Goal: Transaction & Acquisition: Purchase product/service

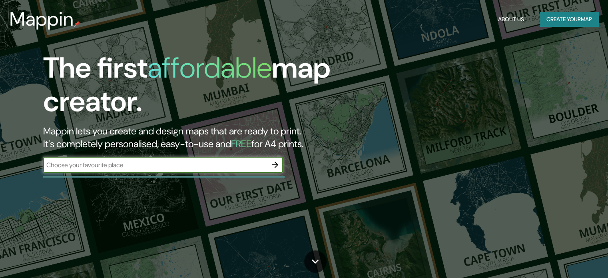
click at [144, 165] on input "text" at bounding box center [155, 164] width 224 height 9
type input "[GEOGRAPHIC_DATA]"
click at [271, 166] on icon "button" at bounding box center [275, 165] width 10 height 10
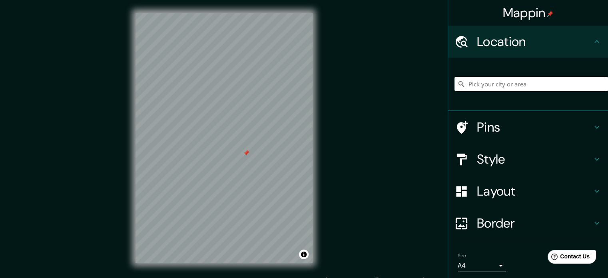
click at [374, 166] on div "Mappin Location Pins Style Layout Border Choose a border. Hint : you can make l…" at bounding box center [304, 144] width 608 height 288
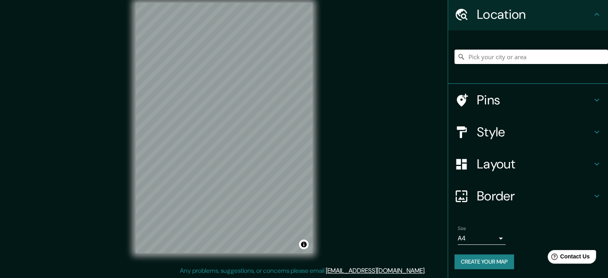
scroll to position [10, 0]
click at [502, 257] on button "Create your map" at bounding box center [484, 261] width 60 height 15
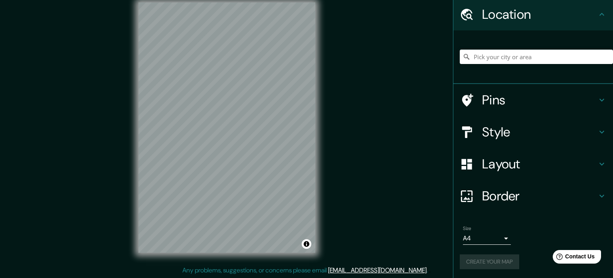
click at [474, 237] on body "Mappin Location Pins Style Layout Border Choose a border. Hint : you can make l…" at bounding box center [306, 129] width 613 height 278
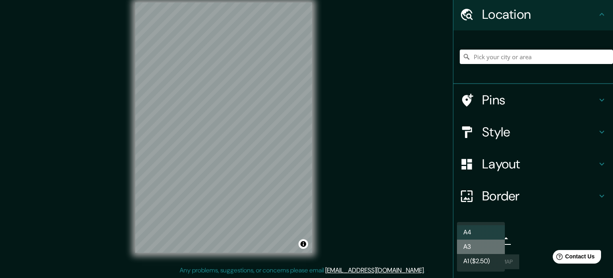
click at [478, 245] on li "A3" at bounding box center [481, 246] width 48 height 14
type input "a4"
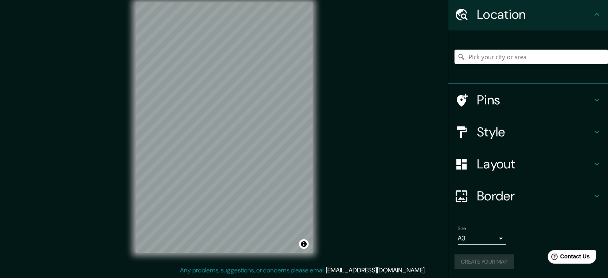
click at [480, 262] on div "Create your map" at bounding box center [527, 261] width 147 height 15
click at [486, 259] on div "Create your map" at bounding box center [527, 261] width 147 height 15
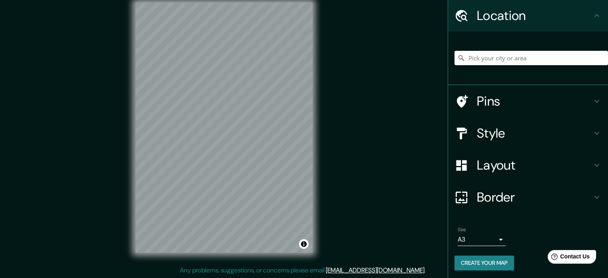
scroll to position [27, 0]
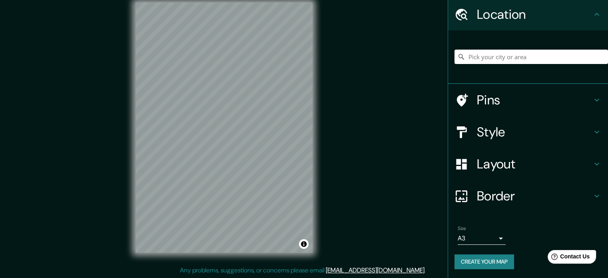
click at [472, 259] on button "Create your map" at bounding box center [484, 261] width 60 height 15
click at [562, 256] on span "Contact Us" at bounding box center [574, 256] width 31 height 7
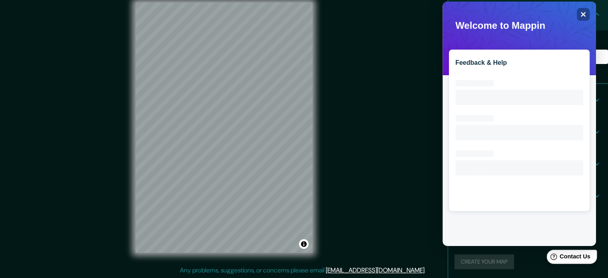
scroll to position [0, 0]
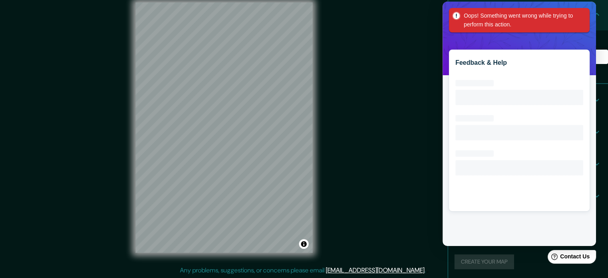
click at [584, 12] on div "Oops! Something went wrong while trying to perform this action." at bounding box center [519, 20] width 141 height 24
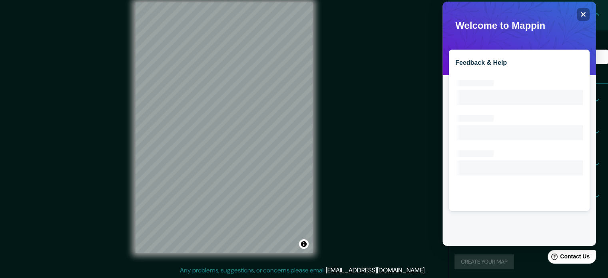
click at [416, 97] on div "Mappin Location Pins Style Layout Border Choose a border. Hint : you can make l…" at bounding box center [304, 134] width 608 height 288
click at [585, 15] on icon "Close" at bounding box center [583, 14] width 6 height 6
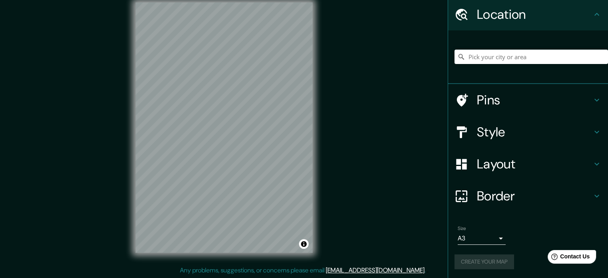
click at [490, 260] on div "Create your map" at bounding box center [527, 261] width 147 height 15
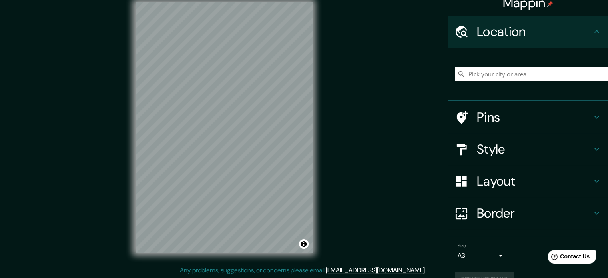
scroll to position [27, 0]
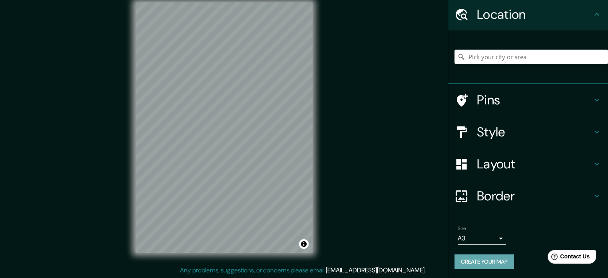
click at [468, 262] on button "Create your map" at bounding box center [484, 261] width 60 height 15
click at [369, 227] on div "Mappin Location Pins Style Layout Border Choose a border. Hint : you can make l…" at bounding box center [304, 134] width 608 height 288
drag, startPoint x: 279, startPoint y: 222, endPoint x: 366, endPoint y: 230, distance: 87.0
click at [366, 230] on div "Mappin Location Pins Style Layout Border Choose a border. Hint : you can make l…" at bounding box center [304, 134] width 608 height 288
click at [269, 222] on div at bounding box center [268, 225] width 6 height 6
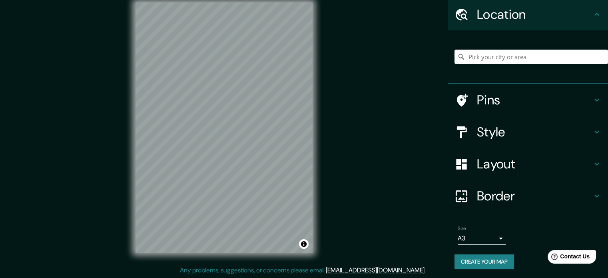
click at [488, 230] on div "Size A3 a4" at bounding box center [481, 234] width 48 height 19
click at [486, 239] on body "Mappin Location Pins Style Layout Border Choose a border. Hint : you can make l…" at bounding box center [304, 129] width 608 height 278
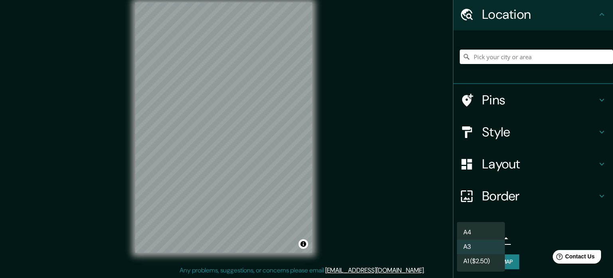
click at [530, 233] on div at bounding box center [306, 139] width 613 height 278
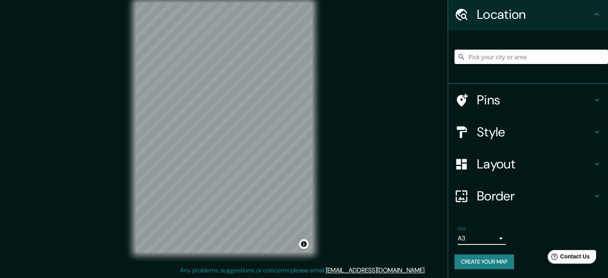
click at [499, 259] on button "Create your map" at bounding box center [484, 261] width 60 height 15
click at [499, 259] on div "Create your map" at bounding box center [527, 261] width 147 height 15
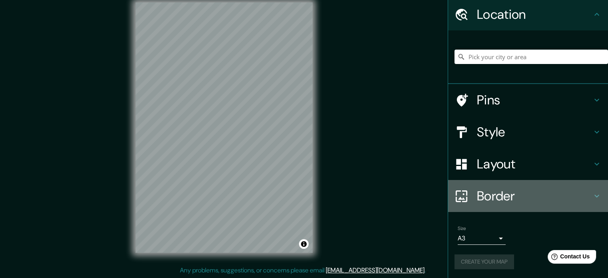
click at [539, 192] on h4 "Border" at bounding box center [533, 196] width 115 height 16
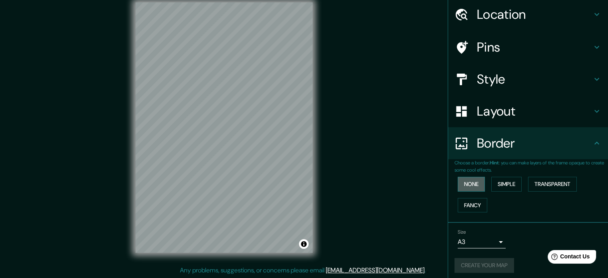
click at [465, 185] on button "None" at bounding box center [470, 184] width 27 height 15
click at [476, 268] on div "Create your map" at bounding box center [527, 265] width 147 height 15
click at [592, 15] on icon at bounding box center [597, 15] width 10 height 10
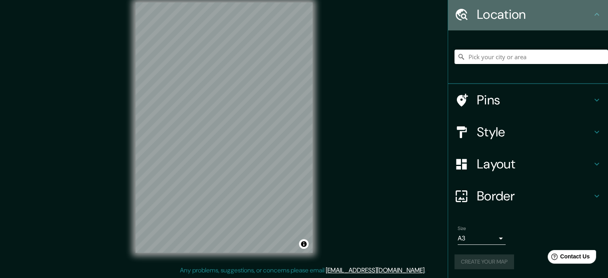
click at [593, 11] on icon at bounding box center [597, 15] width 10 height 10
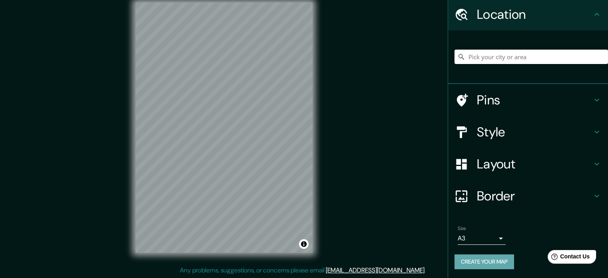
click at [490, 258] on button "Create your map" at bounding box center [484, 261] width 60 height 15
click at [490, 258] on div "Create your map" at bounding box center [527, 261] width 147 height 15
click at [491, 260] on button "Create your map" at bounding box center [484, 261] width 60 height 15
click at [491, 121] on div "Style" at bounding box center [528, 132] width 160 height 32
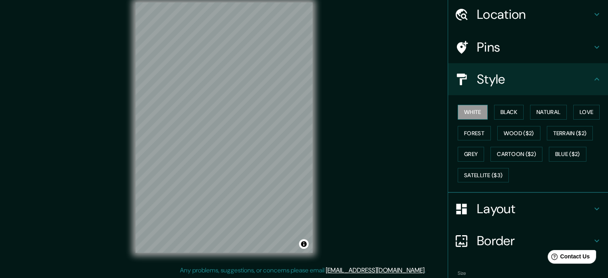
click at [471, 107] on button "White" at bounding box center [472, 112] width 30 height 15
click at [508, 201] on h4 "Layout" at bounding box center [533, 209] width 115 height 16
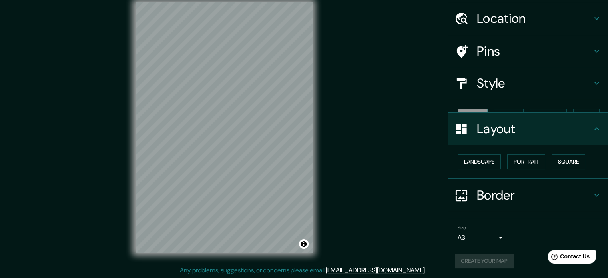
scroll to position [9, 0]
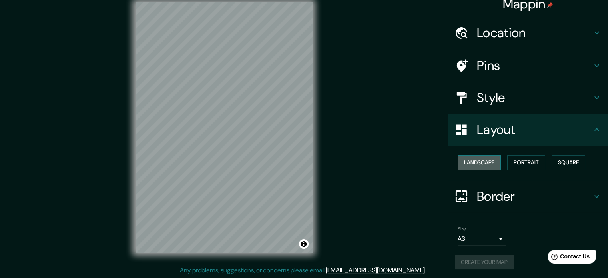
click at [481, 161] on button "Landscape" at bounding box center [478, 162] width 43 height 15
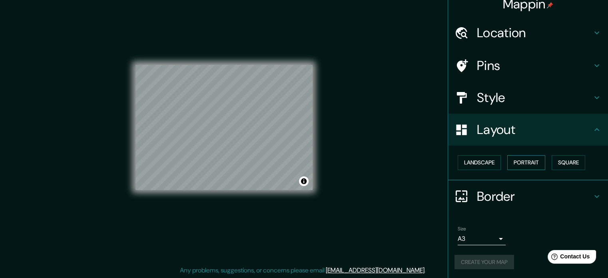
click at [538, 163] on button "Portrait" at bounding box center [526, 162] width 38 height 15
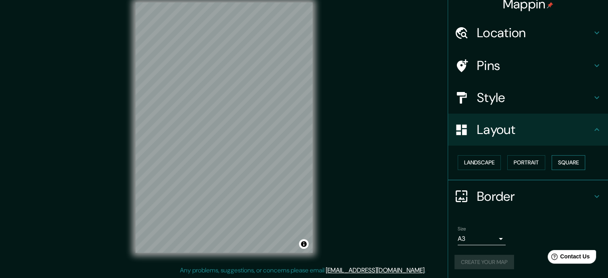
click at [562, 158] on button "Square" at bounding box center [568, 162] width 34 height 15
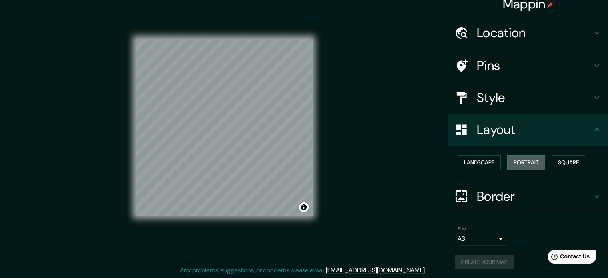
click at [524, 158] on button "Portrait" at bounding box center [526, 162] width 38 height 15
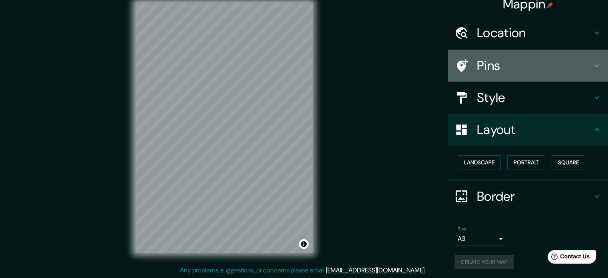
click at [502, 75] on div "Pins" at bounding box center [528, 66] width 160 height 32
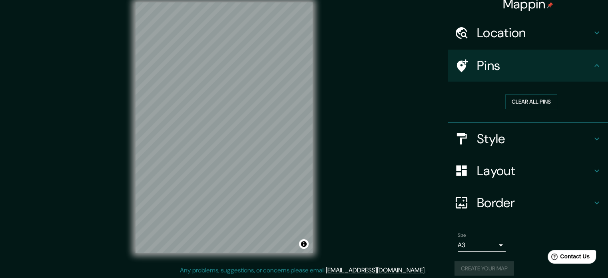
click at [514, 26] on h4 "Location" at bounding box center [533, 33] width 115 height 16
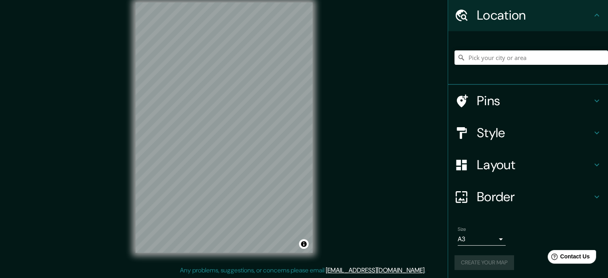
scroll to position [27, 0]
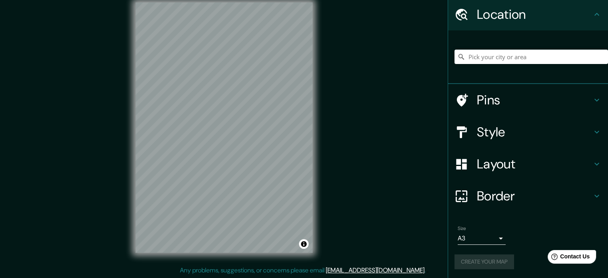
click at [490, 258] on div "Create your map" at bounding box center [527, 261] width 147 height 15
click at [505, 196] on h4 "Border" at bounding box center [533, 196] width 115 height 16
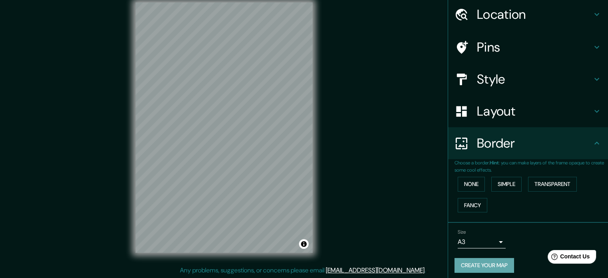
click at [477, 259] on button "Create your map" at bounding box center [484, 265] width 60 height 15
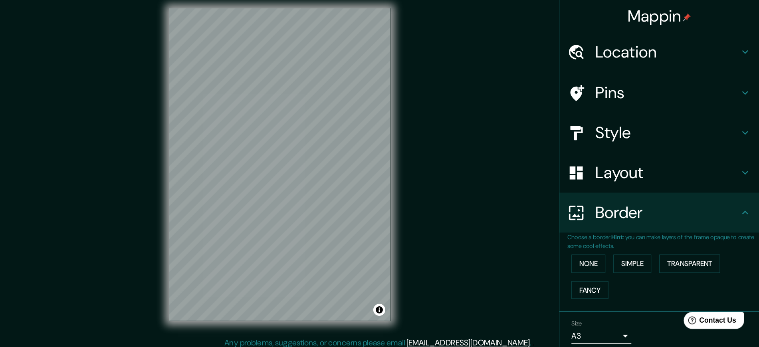
scroll to position [0, 0]
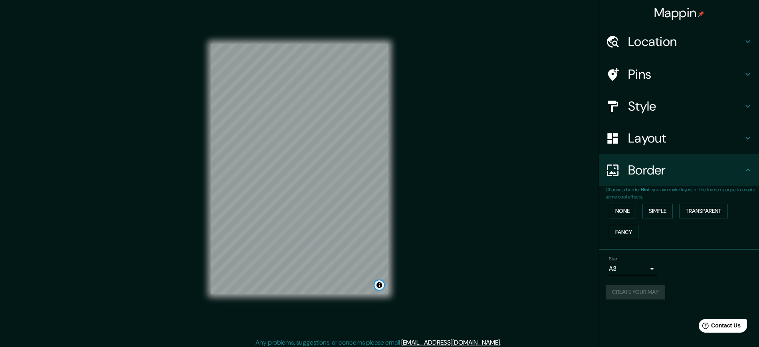
click at [380, 277] on button "Toggle attribution" at bounding box center [380, 285] width 10 height 10
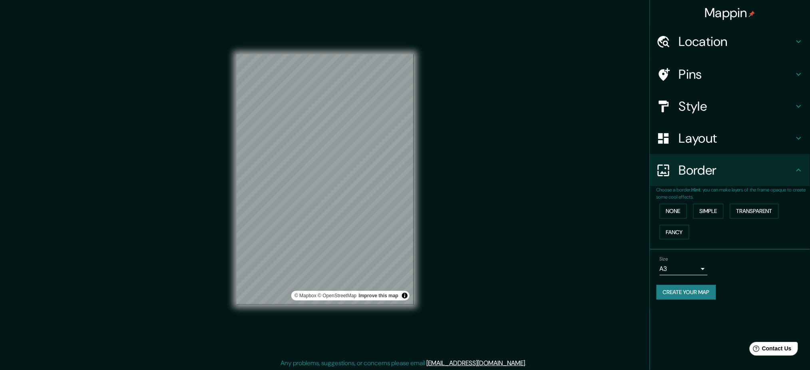
click at [580, 277] on div "Mappin Location Pins Style Layout Border Choose a border. Hint : you can make l…" at bounding box center [405, 185] width 810 height 371
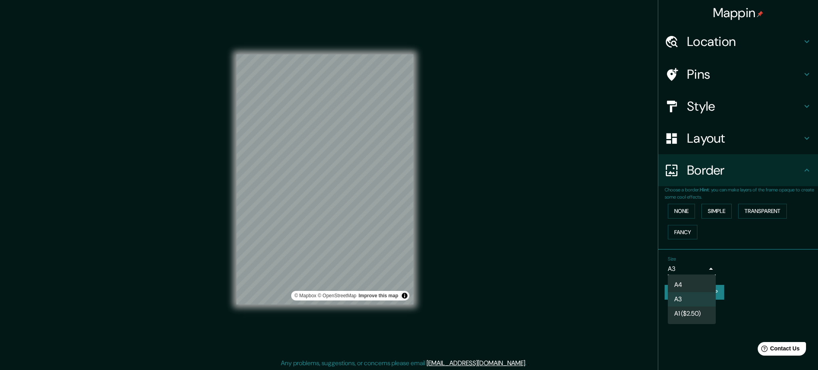
click at [607, 266] on body "Mappin Location Pins Style Layout Border Choose a border. Hint : you can make l…" at bounding box center [409, 185] width 818 height 370
click at [607, 277] on li "A4" at bounding box center [692, 285] width 48 height 14
type input "single"
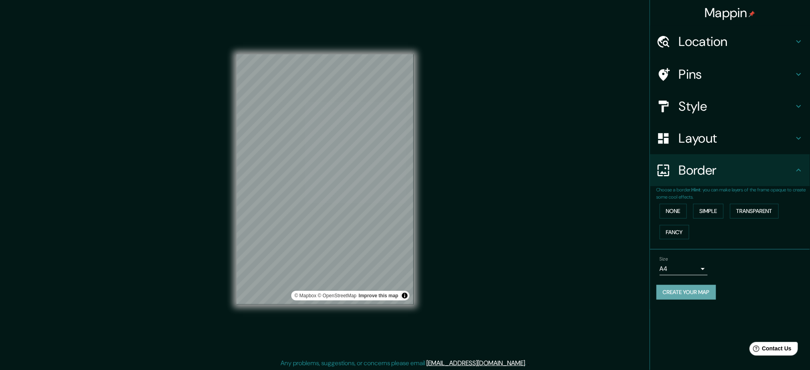
click at [607, 277] on button "Create your map" at bounding box center [686, 292] width 60 height 15
click at [607, 209] on button "Simple" at bounding box center [708, 211] width 30 height 15
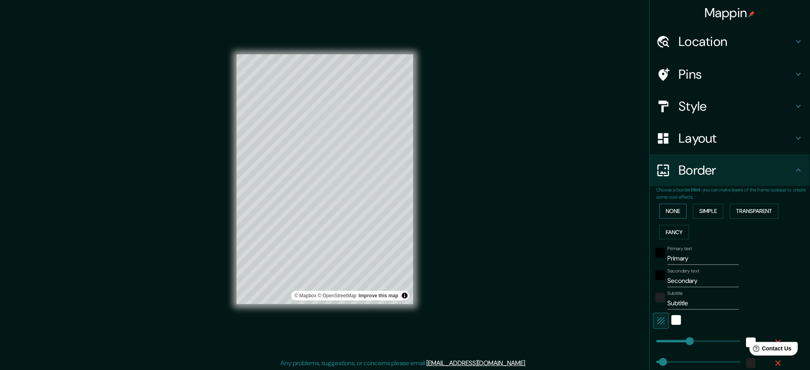
click at [607, 211] on button "None" at bounding box center [672, 211] width 27 height 15
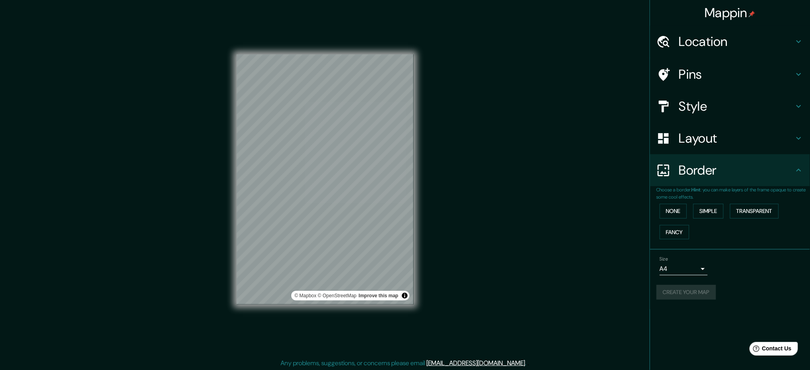
click at [607, 240] on div "None Simple Transparent Fancy" at bounding box center [732, 222] width 153 height 42
click at [607, 232] on button "Fancy" at bounding box center [674, 232] width 30 height 15
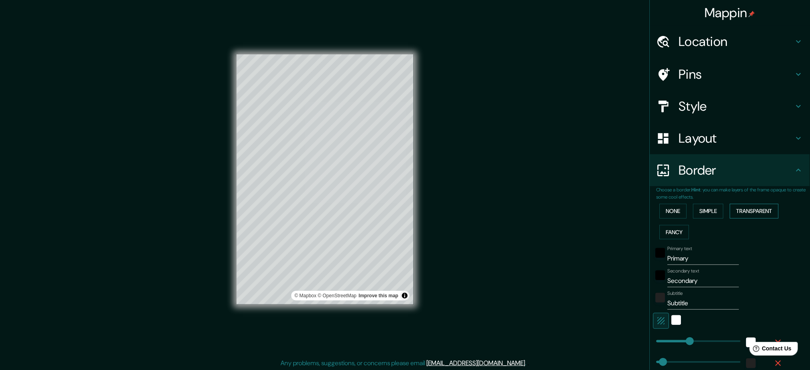
click at [607, 208] on button "Transparent" at bounding box center [754, 211] width 49 height 15
click at [607, 207] on button "None" at bounding box center [672, 211] width 27 height 15
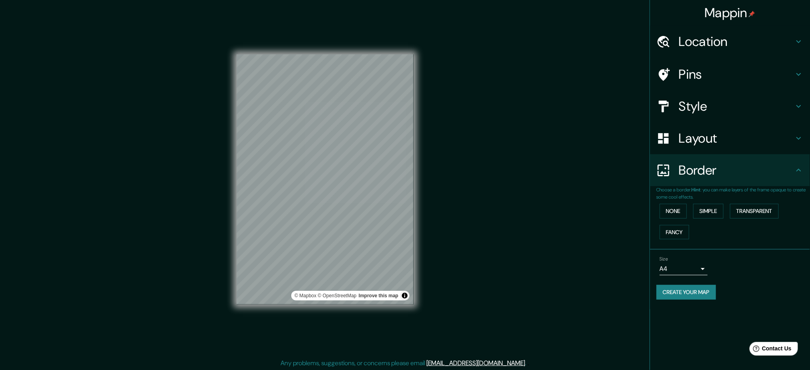
click at [607, 277] on button "Create your map" at bounding box center [686, 292] width 60 height 15
click at [404, 277] on button "Toggle attribution" at bounding box center [405, 296] width 10 height 10
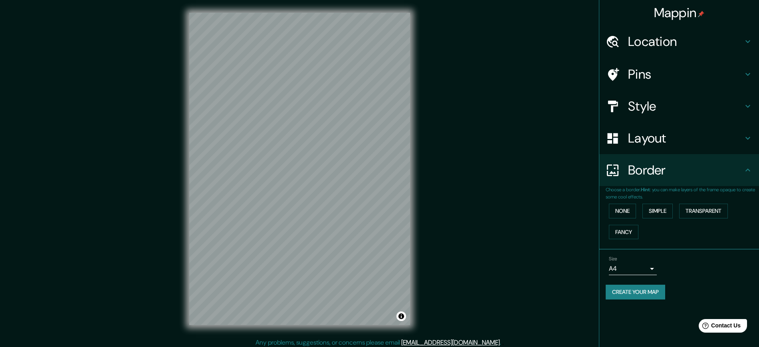
click at [607, 277] on button "Create your map" at bounding box center [636, 292] width 60 height 15
click at [607, 277] on div "Create your map" at bounding box center [679, 292] width 147 height 15
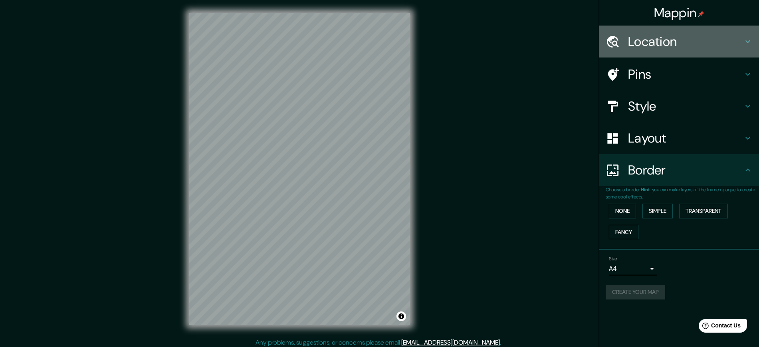
click at [607, 45] on icon at bounding box center [748, 42] width 10 height 10
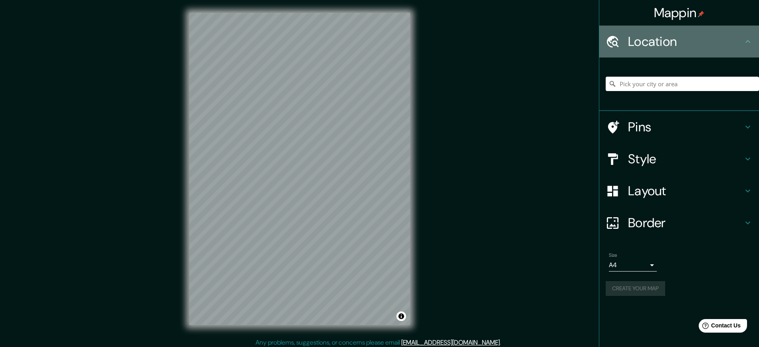
click at [607, 45] on icon at bounding box center [748, 42] width 10 height 10
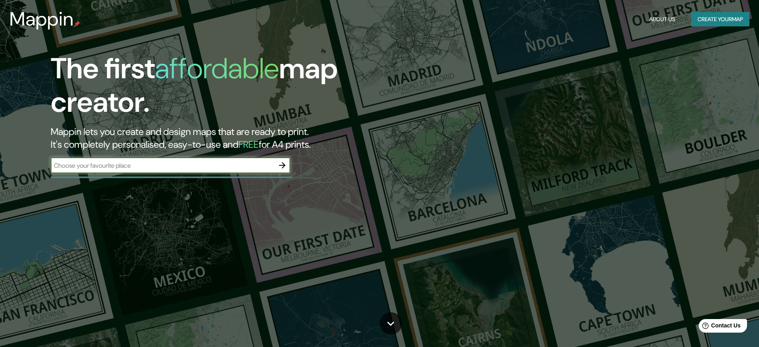
click at [201, 165] on input "text" at bounding box center [163, 165] width 224 height 9
type input "[GEOGRAPHIC_DATA]"
click at [293, 169] on div "The first affordable map creator. Mappin lets you create and design maps that a…" at bounding box center [241, 116] width 456 height 129
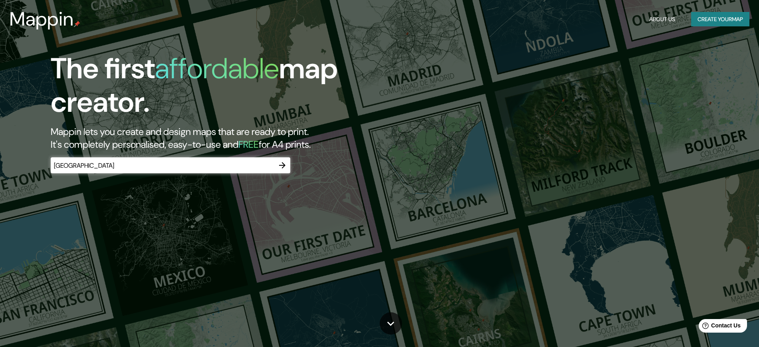
click at [282, 163] on icon "button" at bounding box center [283, 166] width 10 height 10
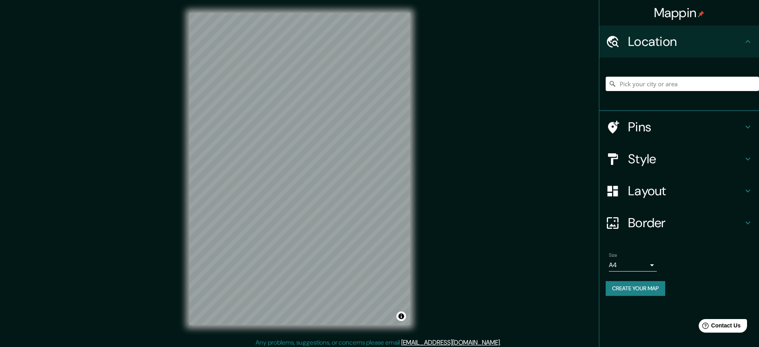
click at [642, 287] on button "Create your map" at bounding box center [636, 288] width 60 height 15
click at [515, 162] on div "Mappin Location Pins Style Layout Border Choose a border. Hint : you can make l…" at bounding box center [379, 175] width 759 height 351
click at [645, 286] on button "Create your map" at bounding box center [636, 288] width 60 height 15
click at [719, 322] on span "Contact Us" at bounding box center [726, 325] width 31 height 7
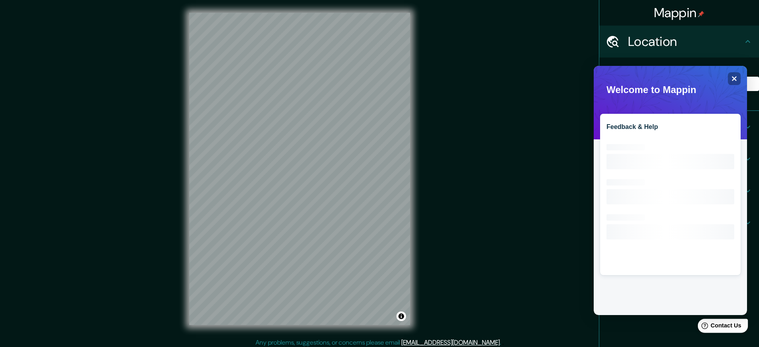
click at [719, 322] on span "Contact Us" at bounding box center [726, 325] width 31 height 7
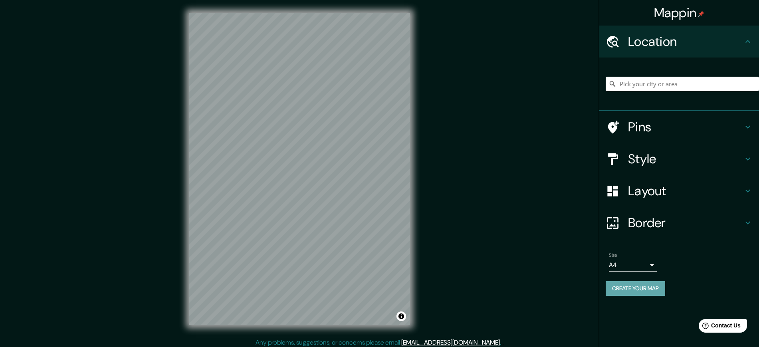
click at [633, 287] on button "Create your map" at bounding box center [636, 288] width 60 height 15
